Goal: Task Accomplishment & Management: Manage account settings

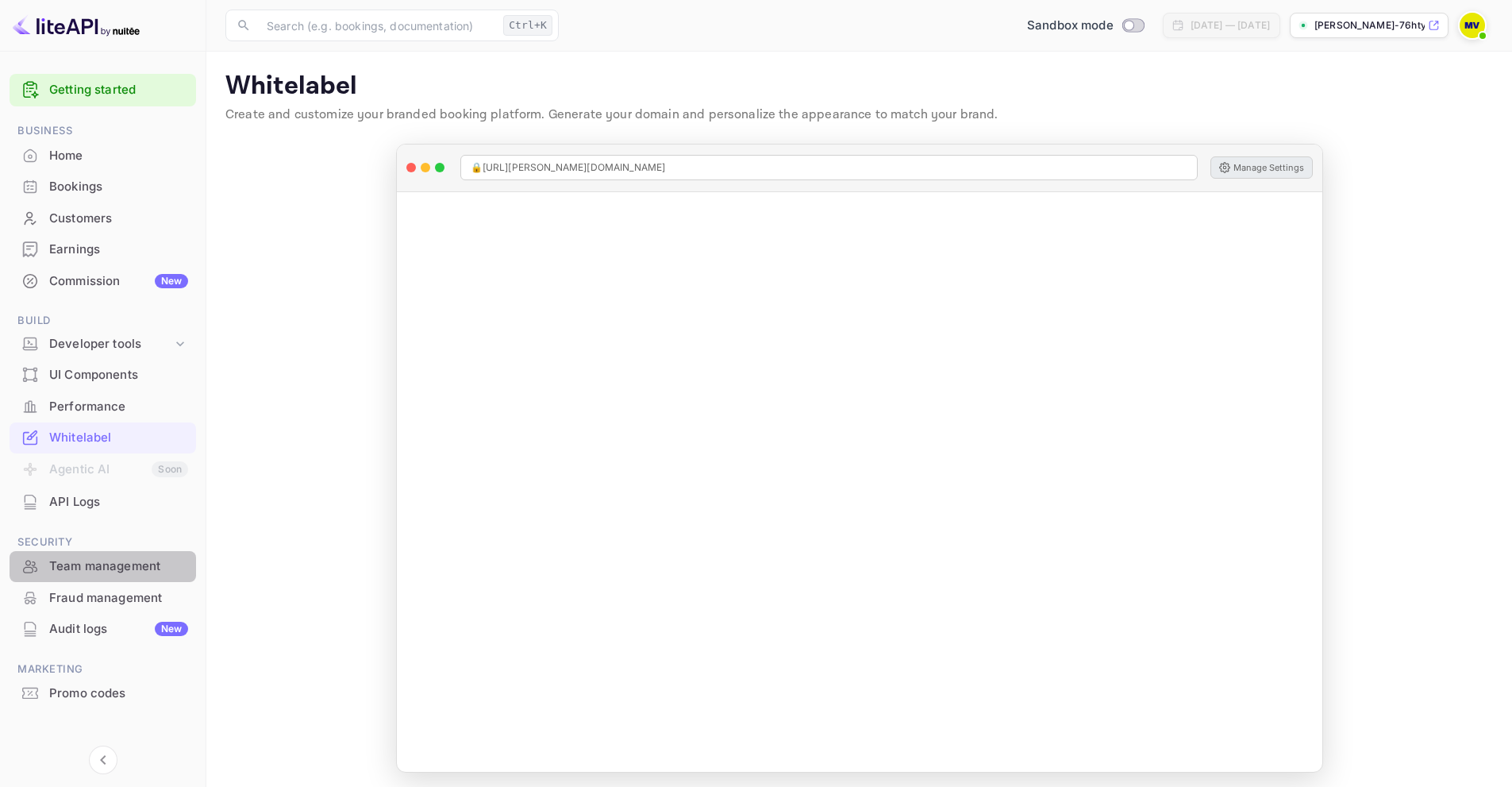
click at [131, 570] on div "Team management" at bounding box center [118, 567] width 139 height 18
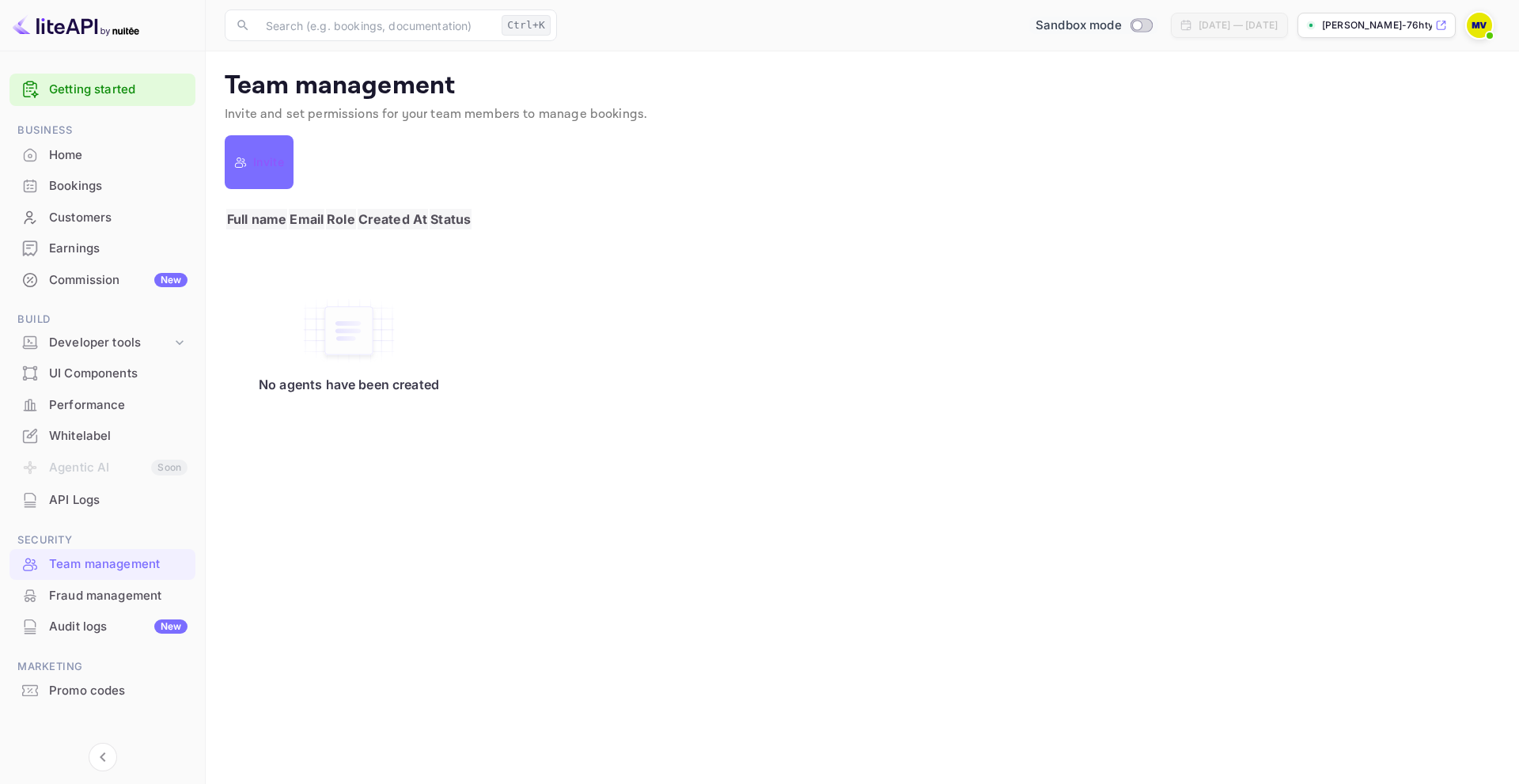
click at [1121, 24] on input "Switch to Production mode" at bounding box center [1137, 25] width 32 height 10
checkbox input "true"
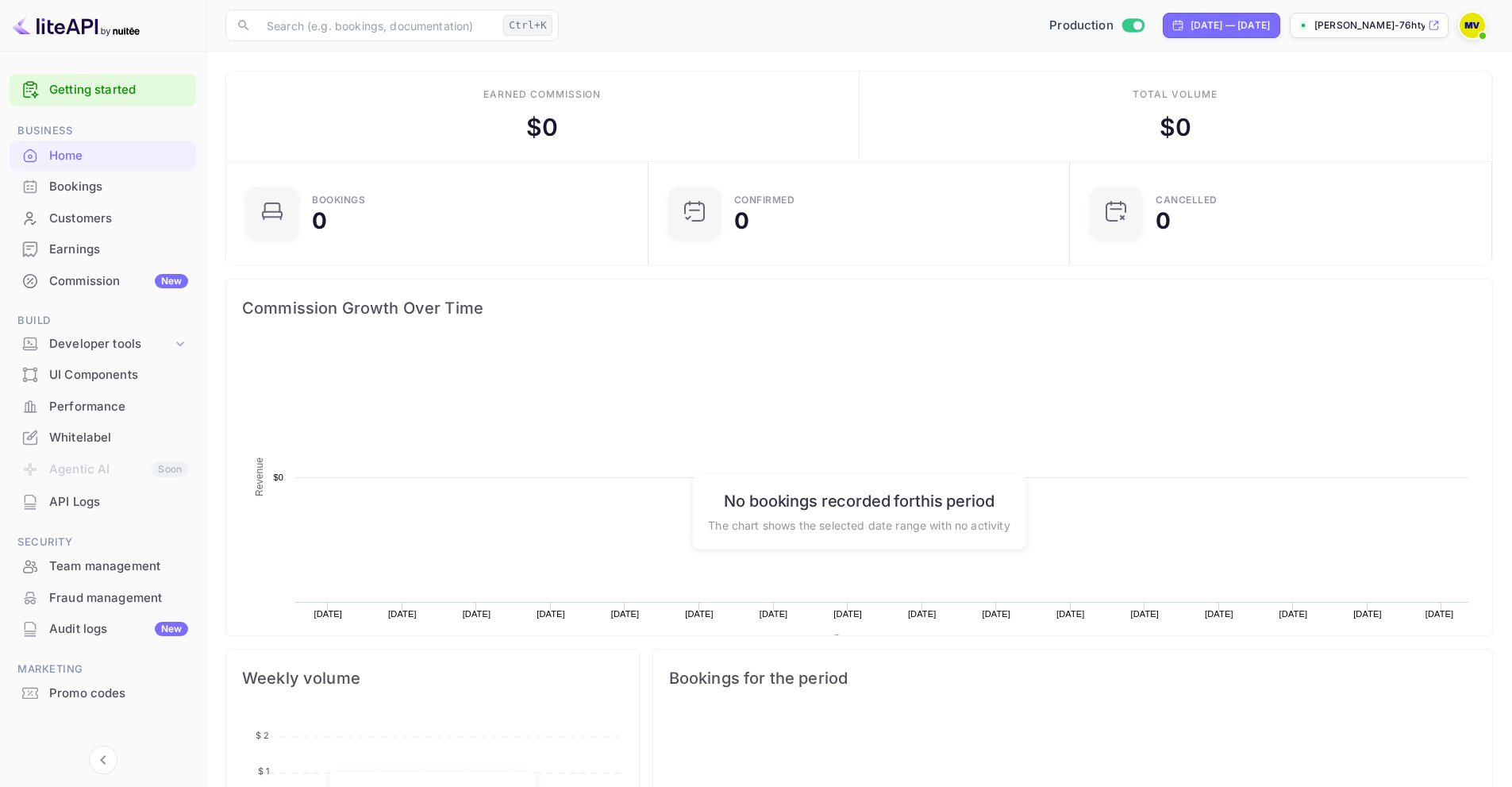
scroll to position [246, 400]
click at [1468, 28] on img at bounding box center [1473, 26] width 26 height 26
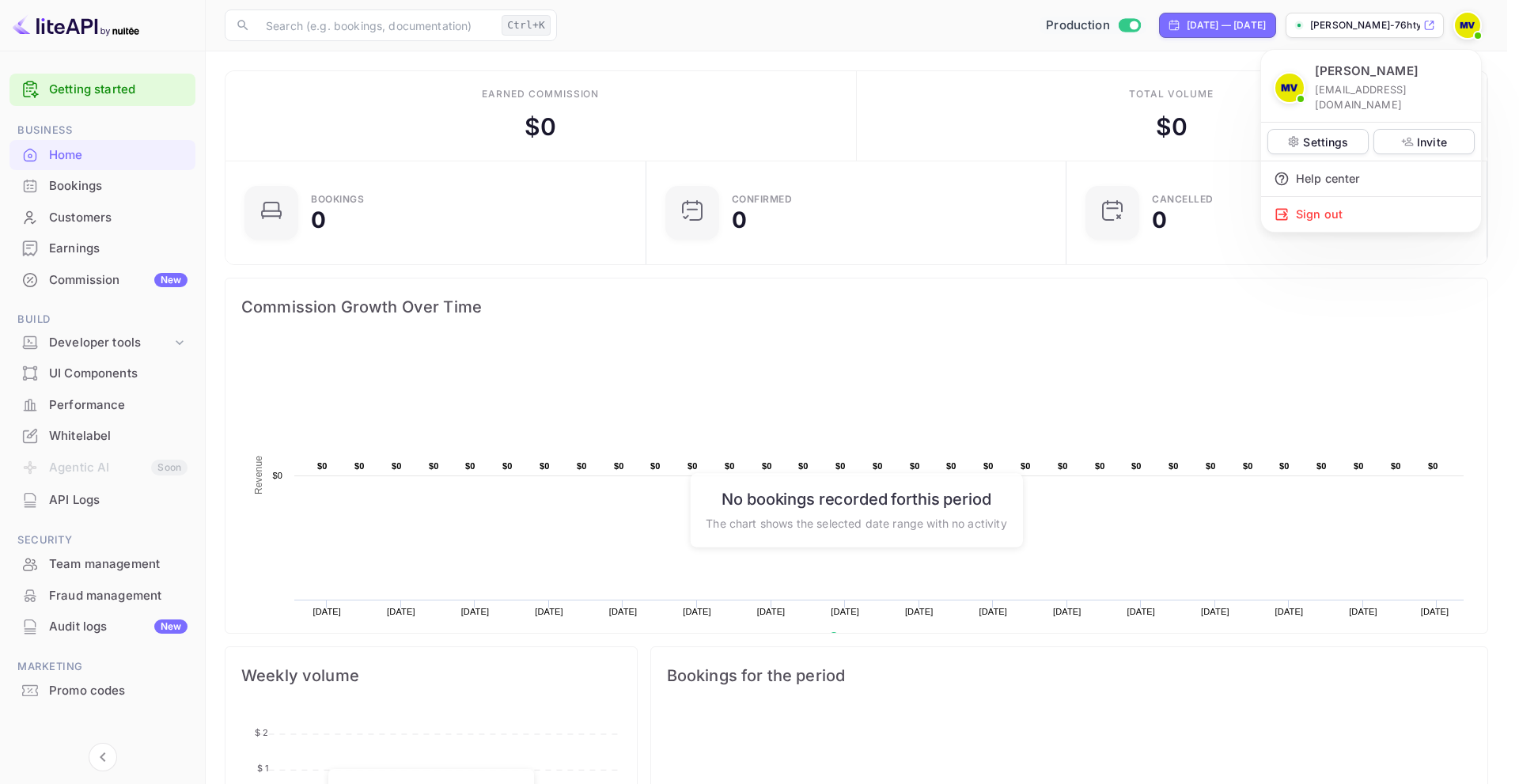
click at [1428, 26] on div at bounding box center [760, 392] width 1519 height 784
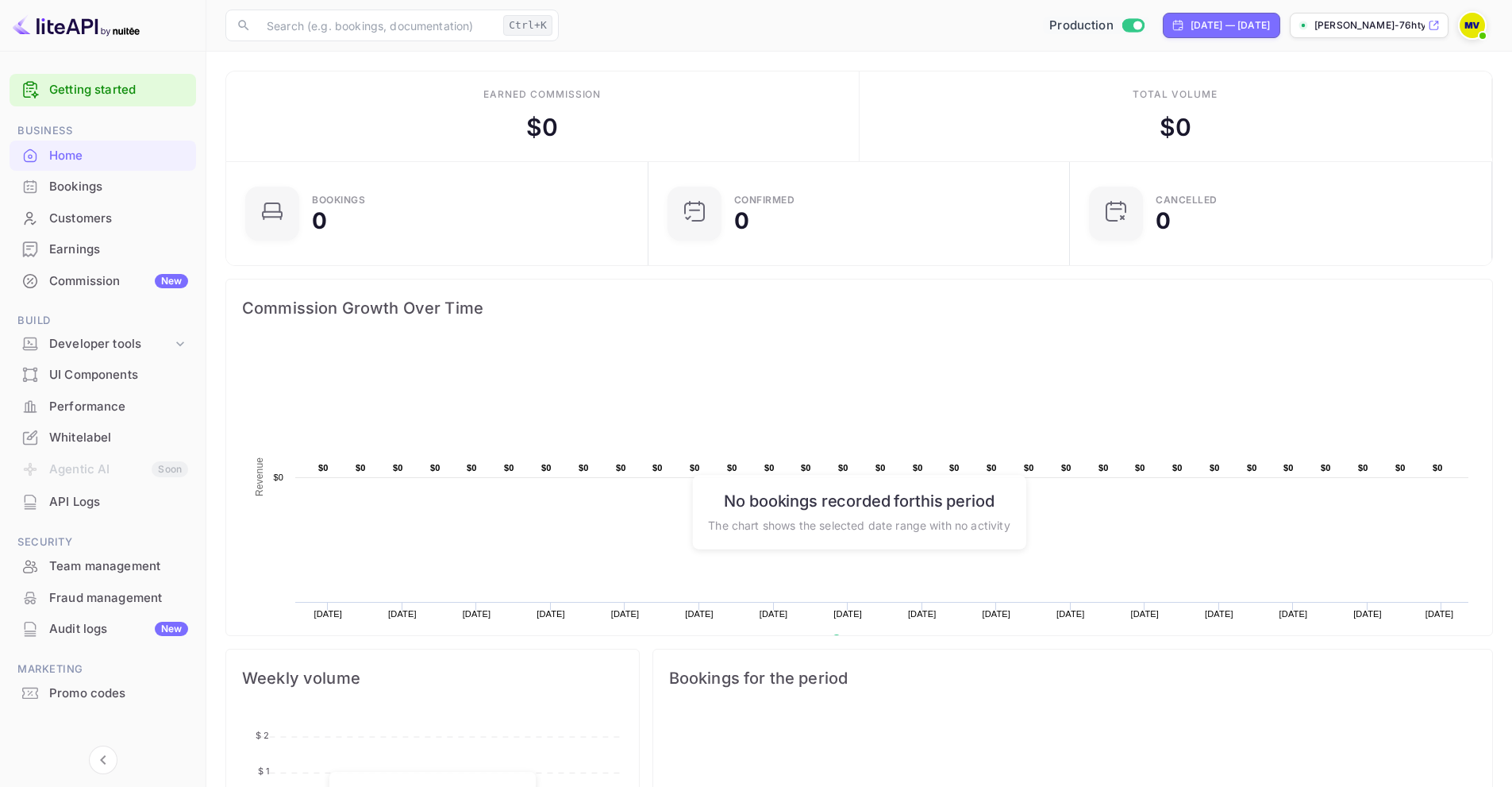
click at [1433, 26] on icon at bounding box center [1434, 26] width 9 height 9
click at [88, 438] on div "Whitelabel" at bounding box center [118, 438] width 139 height 18
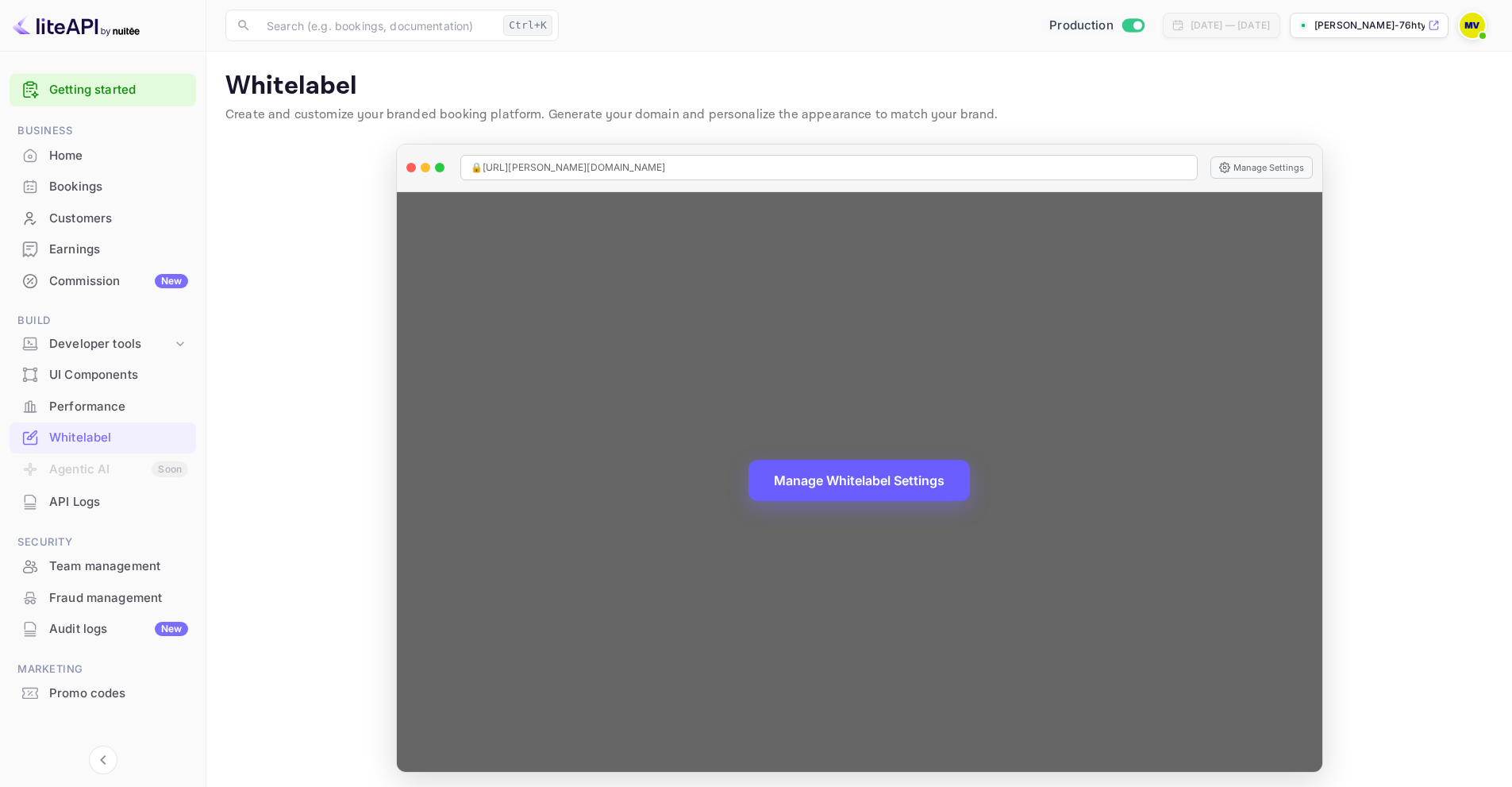
click at [898, 483] on button "Manage Whitelabel Settings" at bounding box center [858, 479] width 221 height 41
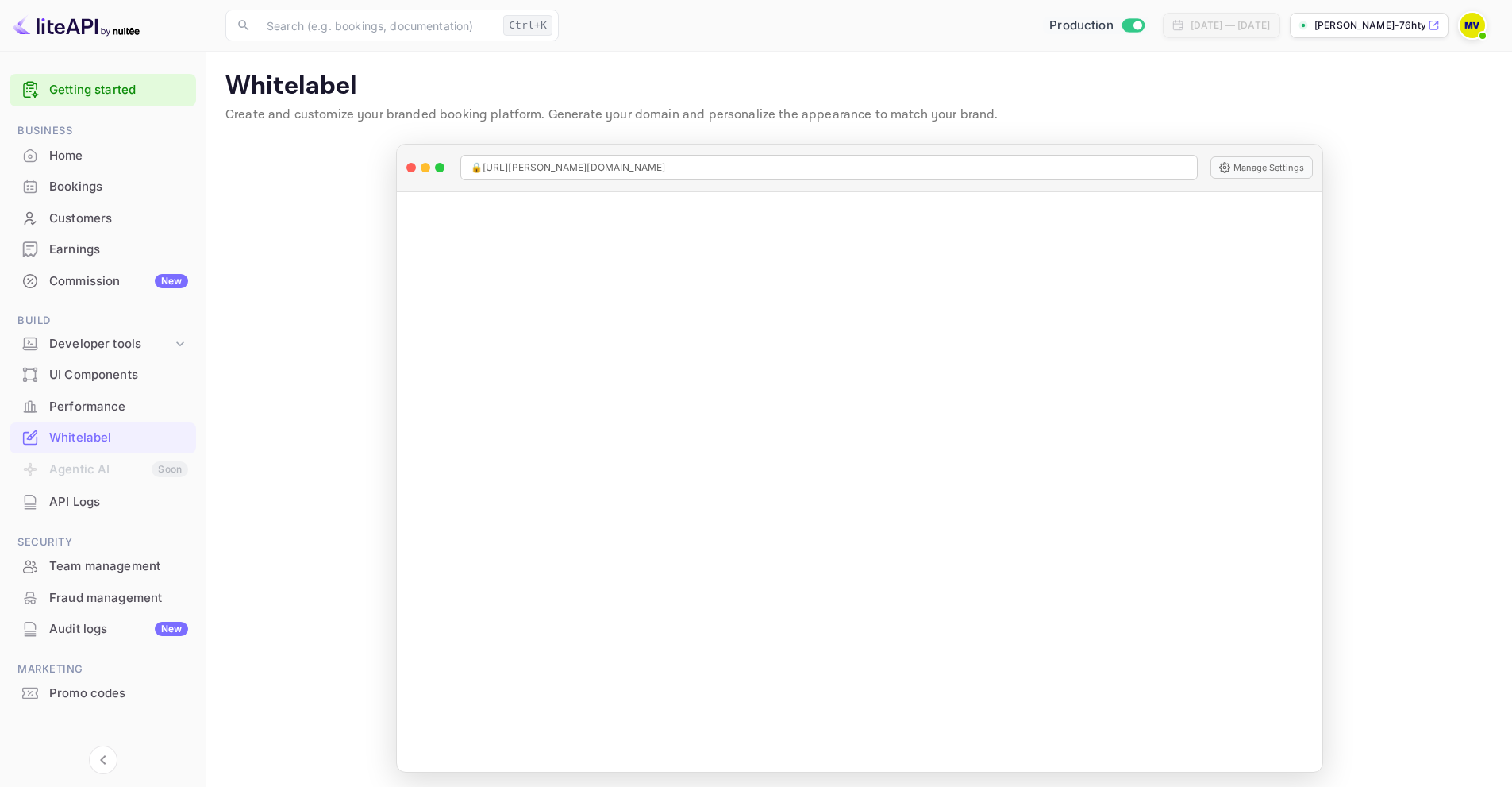
click at [103, 371] on div "UI Components" at bounding box center [118, 375] width 139 height 18
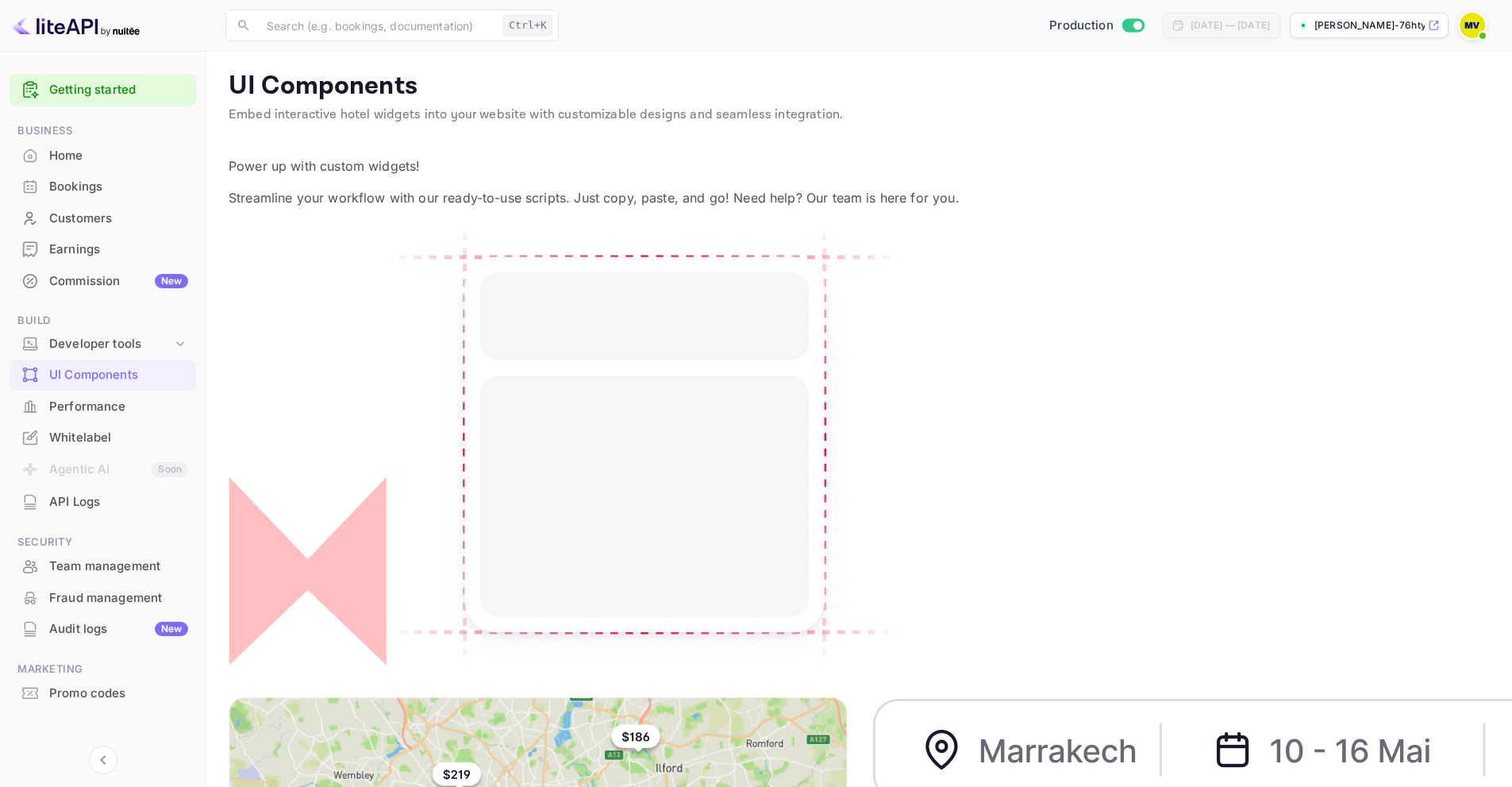
click at [88, 436] on div "Whitelabel" at bounding box center [118, 438] width 139 height 18
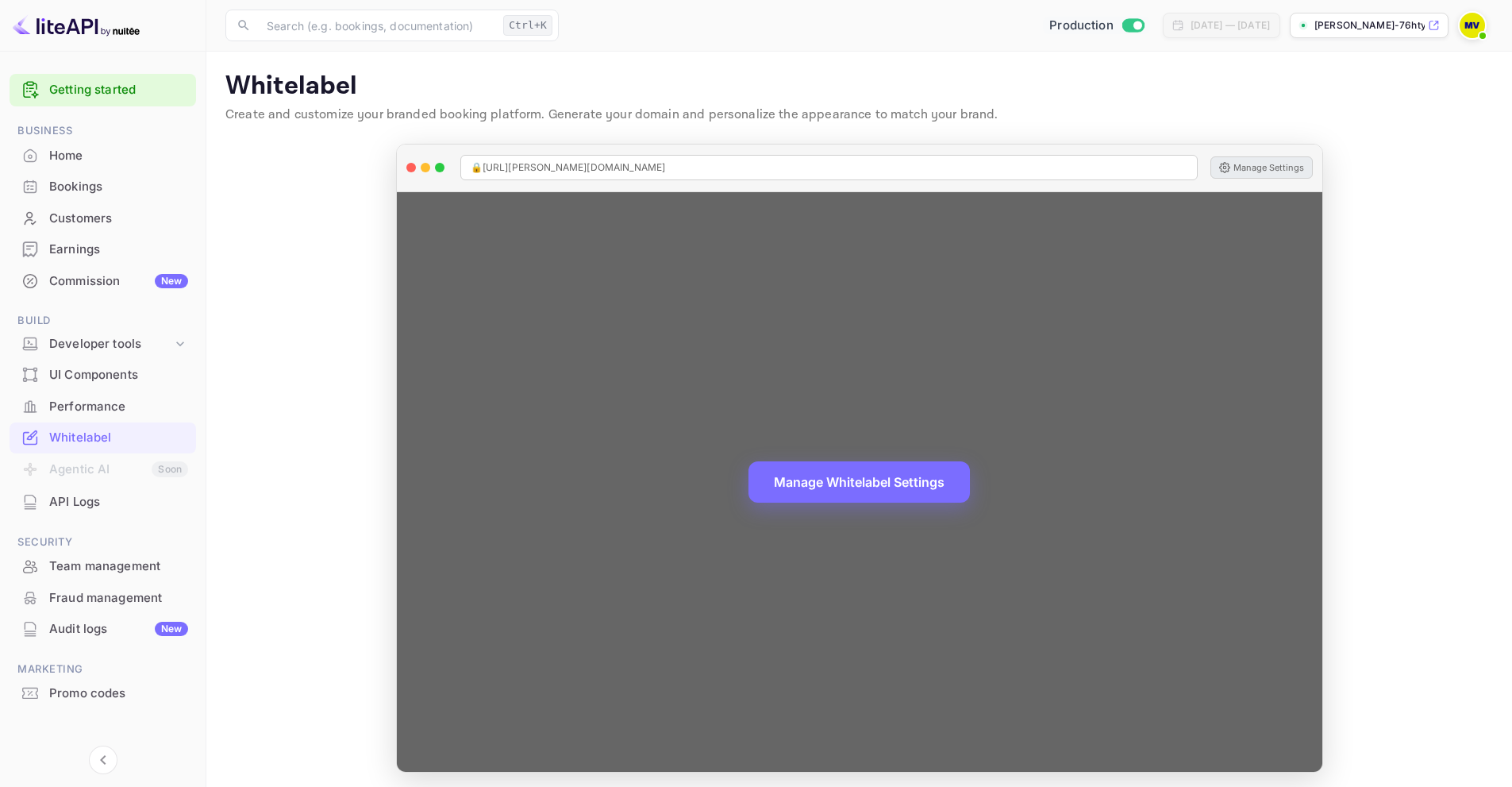
click at [1253, 170] on button "Manage Settings" at bounding box center [1261, 167] width 103 height 22
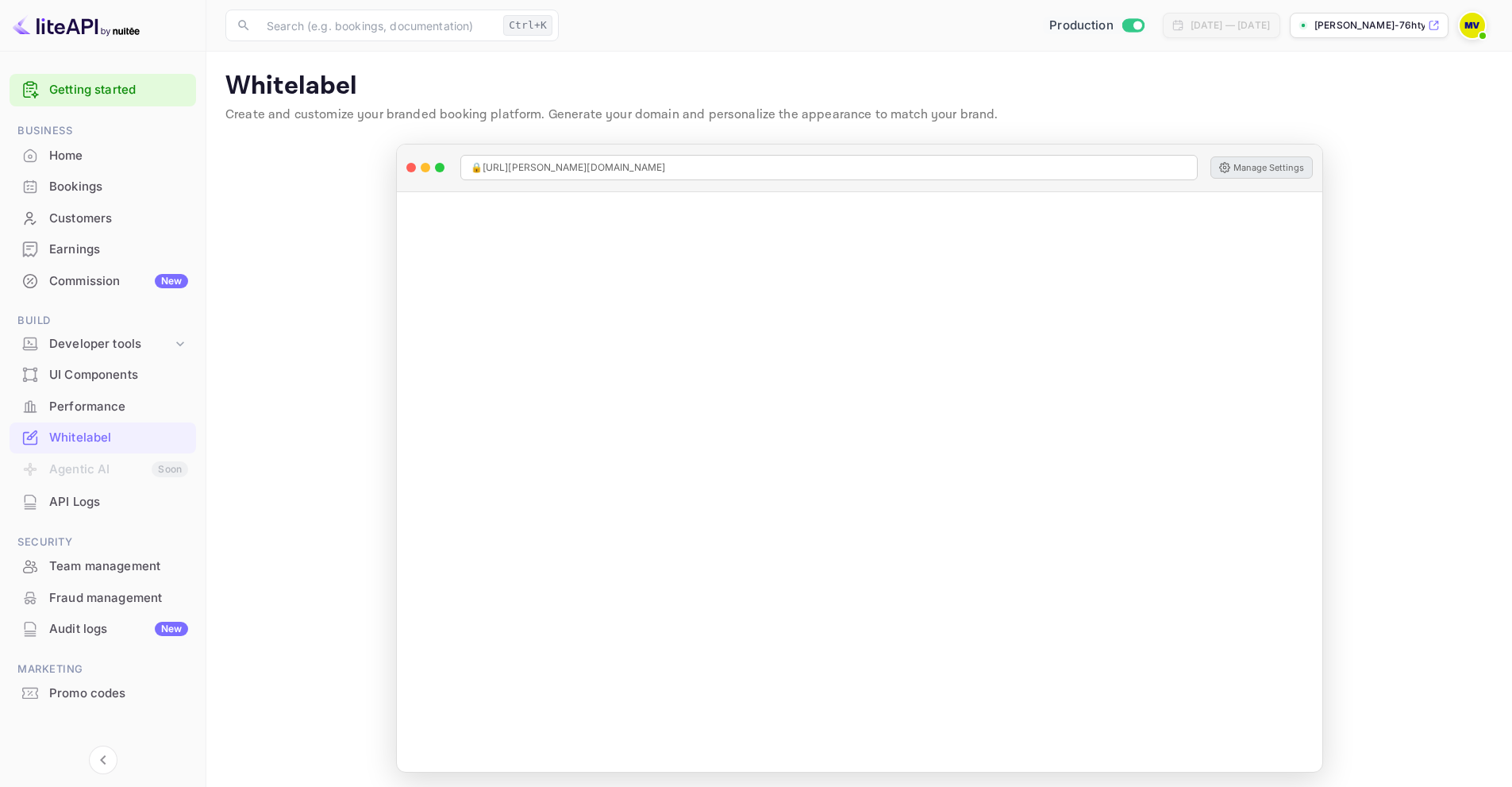
click at [84, 442] on div "Whitelabel" at bounding box center [118, 438] width 139 height 18
